Goal: Information Seeking & Learning: Learn about a topic

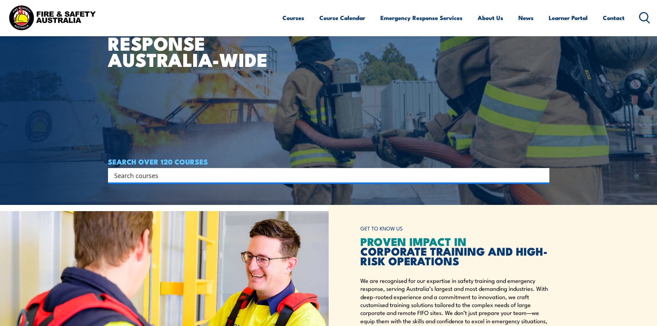
scroll to position [227, 0]
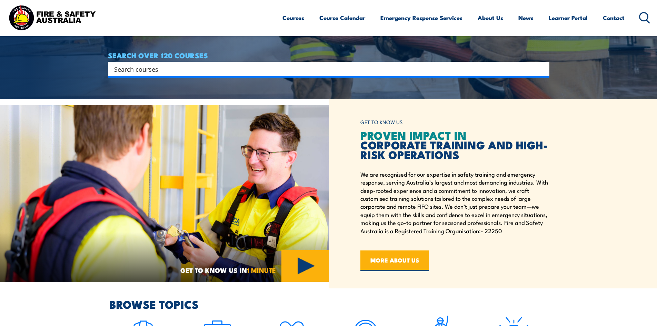
click at [144, 74] on div "Search" at bounding box center [328, 69] width 441 height 14
click at [144, 68] on input "Search input" at bounding box center [324, 69] width 420 height 10
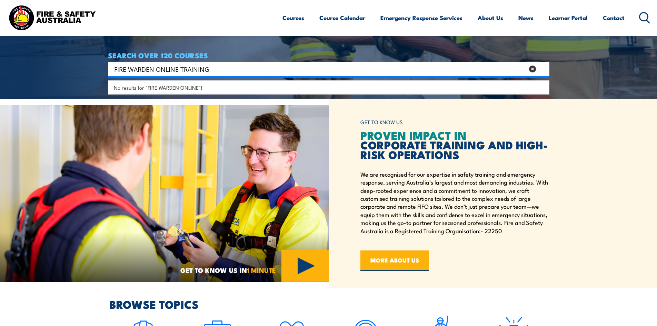
type input "FIRE WARDEN ONLINE TRAINING"
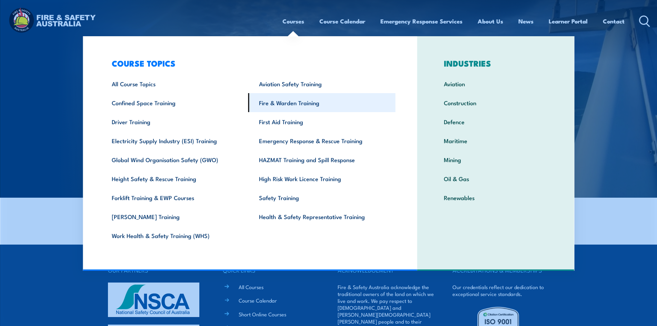
click at [289, 108] on link "Fire & Warden Training" at bounding box center [321, 102] width 147 height 19
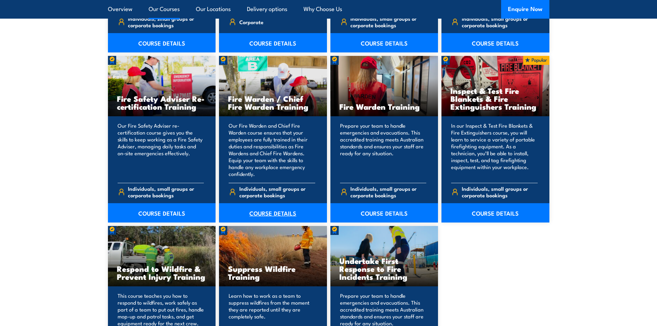
scroll to position [896, 0]
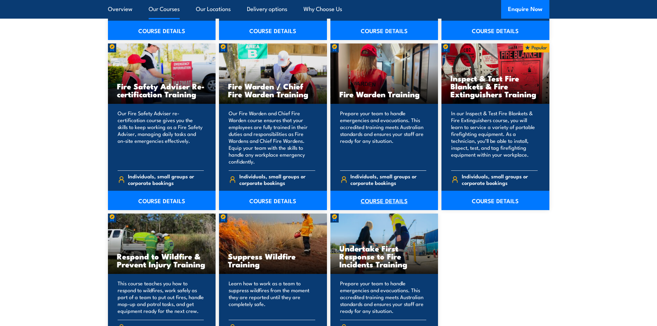
click at [376, 198] on link "COURSE DETAILS" at bounding box center [384, 200] width 108 height 19
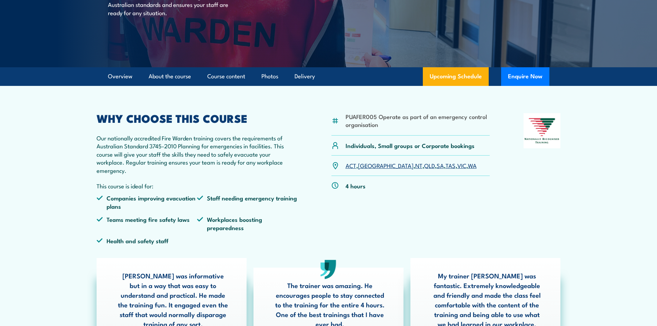
scroll to position [103, 0]
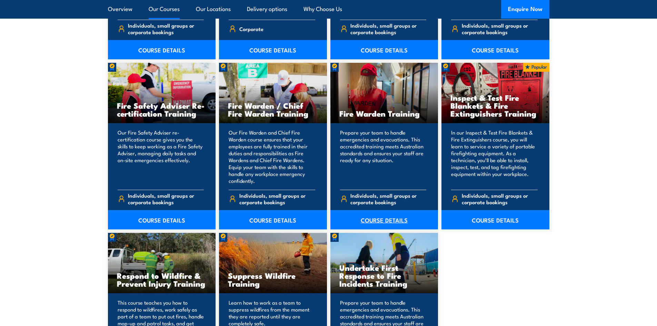
scroll to position [862, 0]
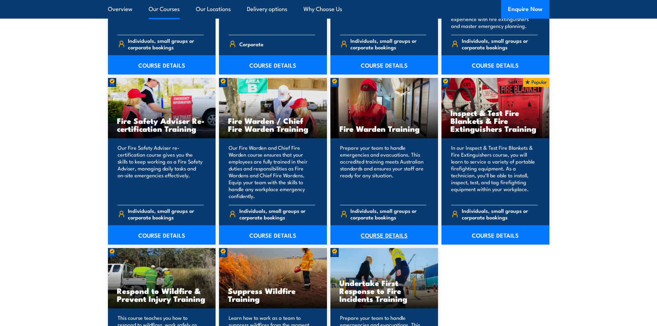
click at [374, 235] on link "COURSE DETAILS" at bounding box center [384, 234] width 108 height 19
